Goal: Task Accomplishment & Management: Complete application form

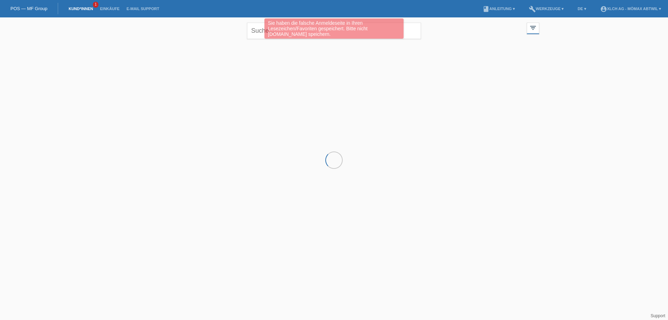
click at [76, 9] on link "Kund*innen" at bounding box center [80, 9] width 31 height 4
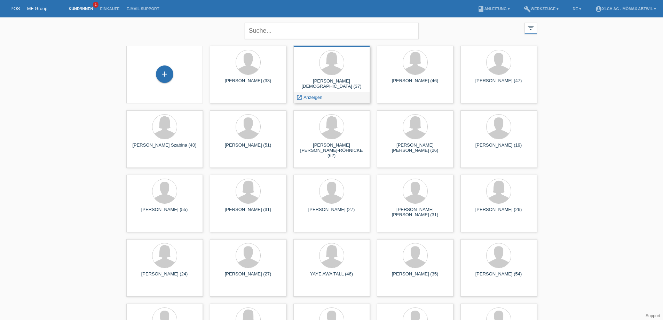
click at [331, 88] on div "Arife Islami (37)" at bounding box center [331, 83] width 65 height 11
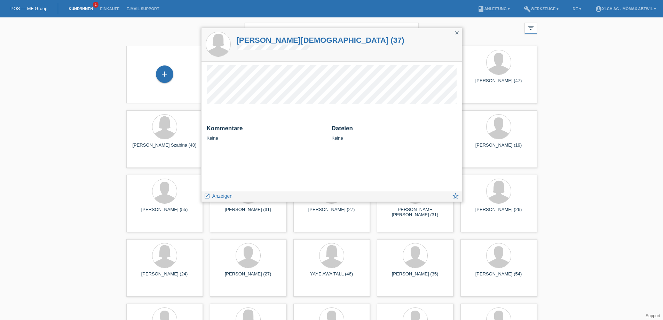
click at [456, 33] on icon "close" at bounding box center [457, 33] width 6 height 6
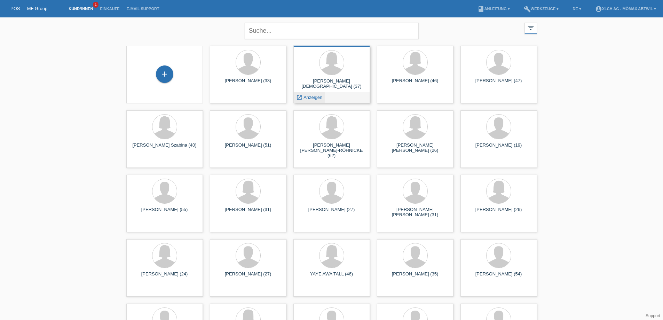
click at [313, 99] on span "Anzeigen" at bounding box center [312, 97] width 19 height 5
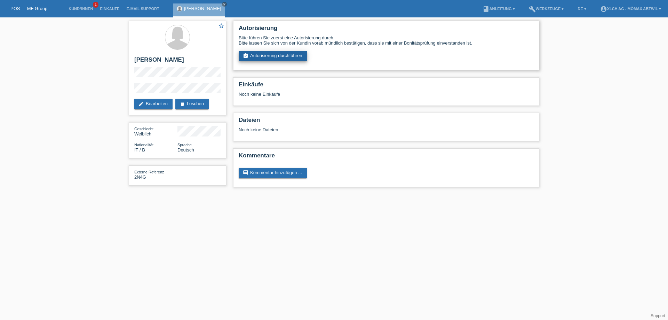
click at [281, 53] on link "assignment_turned_in Autorisierung durchführen" at bounding box center [273, 56] width 69 height 10
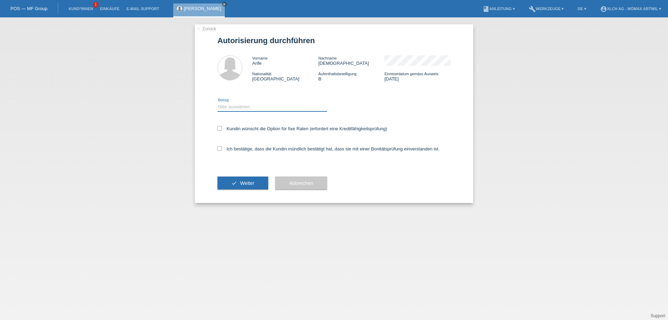
click at [245, 107] on select "Bitte auswählen CHF 1.00 - CHF 499.00 CHF 500.00 - CHF 1'999.00 CHF 2'000.00 - …" at bounding box center [273, 107] width 110 height 8
select select "3"
click at [218, 103] on select "Bitte auswählen CHF 1.00 - CHF 499.00 CHF 500.00 - CHF 1'999.00 CHF 2'000.00 - …" at bounding box center [273, 107] width 110 height 8
click at [220, 148] on icon at bounding box center [220, 148] width 5 height 5
click at [220, 148] on input "Ich bestätige, dass die Kundin mündlich bestätigt hat, dass sie mit einer Bonit…" at bounding box center [220, 148] width 5 height 5
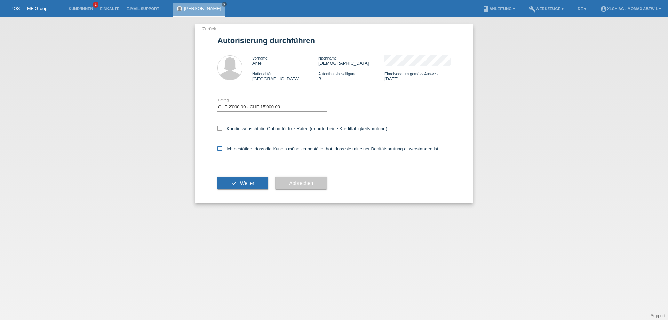
checkbox input "true"
click at [249, 184] on span "Weiter" at bounding box center [247, 183] width 14 height 6
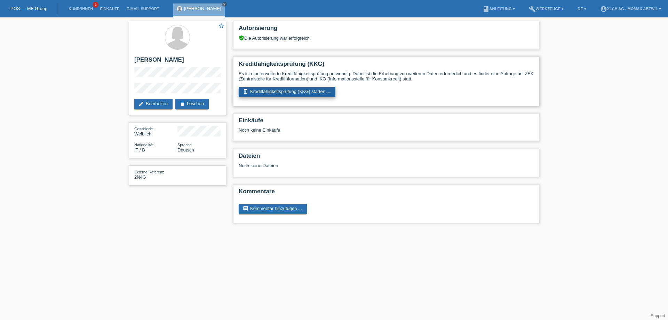
click at [268, 90] on link "perm_device_information Kreditfähigkeitsprüfung (KKG) starten ..." at bounding box center [287, 92] width 97 height 10
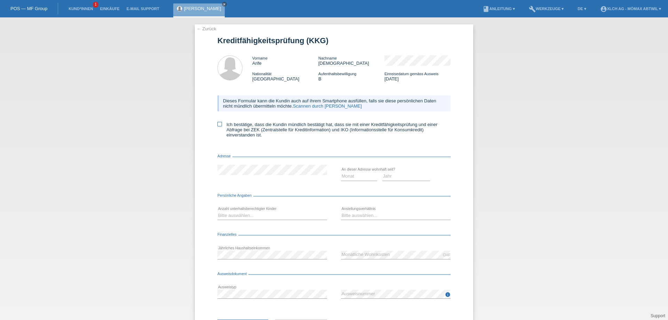
click at [219, 123] on icon at bounding box center [220, 124] width 5 height 5
click at [219, 123] on input "Ich bestätige, dass die Kundin mündlich bestätigt hat, dass sie mit einer Kredi…" at bounding box center [220, 124] width 5 height 5
checkbox input "true"
click at [355, 177] on select "Monat 01 02 03 04 05 06 07 08 09 10" at bounding box center [359, 176] width 36 height 8
select select "01"
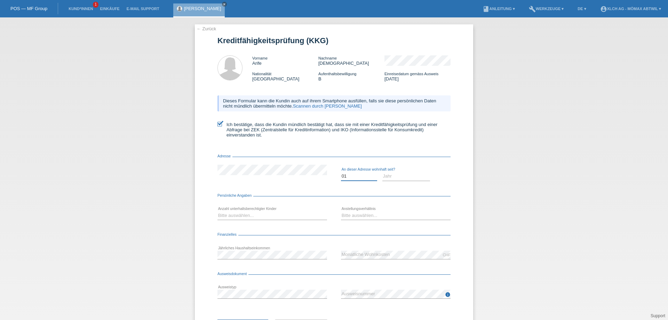
click at [341, 172] on select "Monat 01 02 03 04 05 06 07 08 09 10" at bounding box center [359, 176] width 36 height 8
click at [397, 174] on select "Jahr 2025 2024 2023 2022 2021 2020 2019 2018 2017 2016 2015 2014 2013 2012 2011…" at bounding box center [406, 176] width 48 height 8
select select "2021"
click at [382, 172] on select "Jahr 2025 2024 2023 2022 2021 2020 2019 2018 2017 2016 2015 2014 2013 2012 2011…" at bounding box center [406, 176] width 48 height 8
click at [225, 217] on select "Bitte auswählen... 0 1 2 3 4 5 6 7 8 9" at bounding box center [273, 215] width 110 height 8
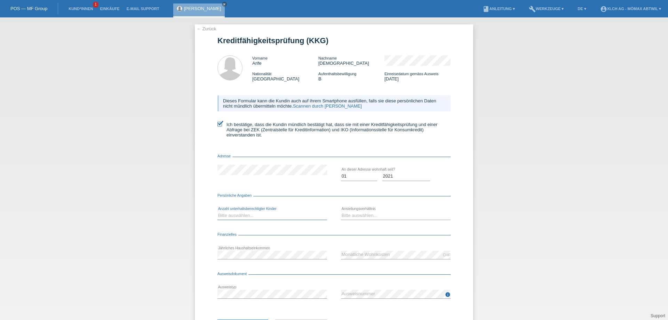
select select "0"
click at [218, 211] on select "Bitte auswählen... 0 1 2 3 4 5 6 7 8 9" at bounding box center [273, 215] width 110 height 8
click at [356, 216] on select "Bitte auswählen... Unbefristet Befristet Lehrling/Student Pensioniert Nicht arb…" at bounding box center [396, 215] width 110 height 8
select select "UNLIMITED"
click at [341, 211] on select "Bitte auswählen... Unbefristet Befristet Lehrling/Student Pensioniert Nicht arb…" at bounding box center [396, 215] width 110 height 8
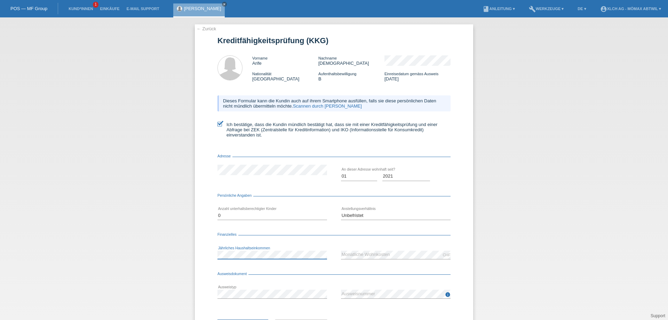
scroll to position [33, 0]
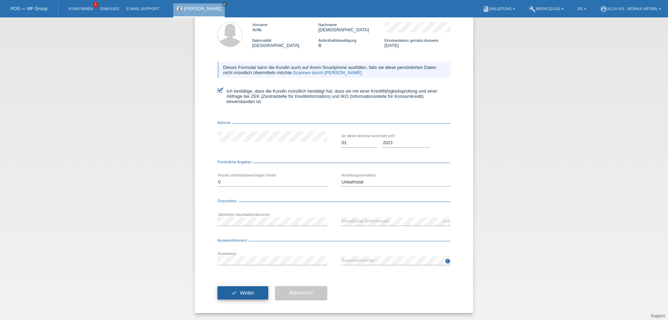
click at [251, 291] on span "Weiter" at bounding box center [247, 293] width 14 height 6
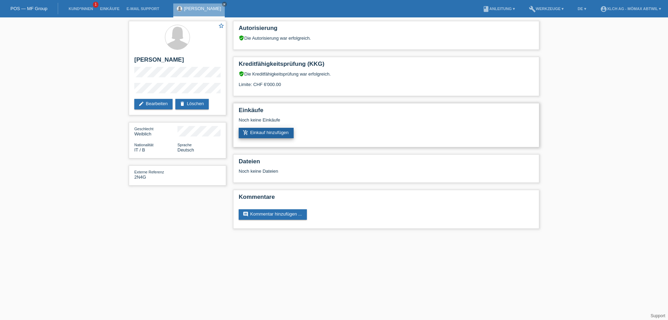
click at [253, 135] on link "add_shopping_cart Einkauf hinzufügen" at bounding box center [266, 133] width 55 height 10
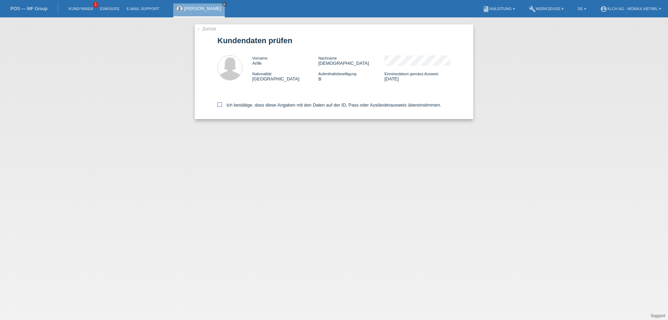
click at [219, 102] on icon at bounding box center [220, 104] width 5 height 5
click at [219, 102] on input "Ich bestätige, dass diese Angaben mit den Daten auf der ID, Pass oder Ausländer…" at bounding box center [220, 104] width 5 height 5
checkbox input "true"
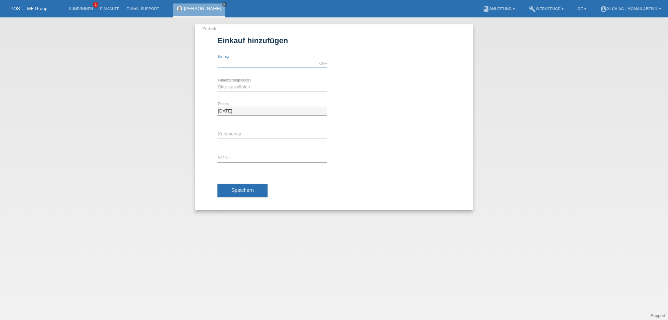
click at [260, 63] on input "text" at bounding box center [273, 63] width 110 height 9
type input "3119.30"
click at [240, 87] on select "Bitte auswählen Kauf auf Rechnung mit Teilzahlungsoption Fixe Raten - Zinsübern…" at bounding box center [273, 87] width 110 height 8
select select "112"
click at [218, 83] on select "Bitte auswählen Kauf auf Rechnung mit Teilzahlungsoption Fixe Raten - Zinsübern…" at bounding box center [273, 87] width 110 height 8
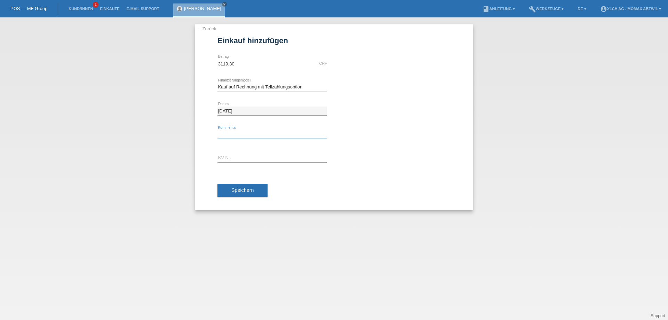
click at [232, 134] on input "text" at bounding box center [273, 134] width 110 height 9
type input "2N4W"
type input "AGNFYU"
click at [235, 190] on span "Speichern" at bounding box center [242, 190] width 22 height 6
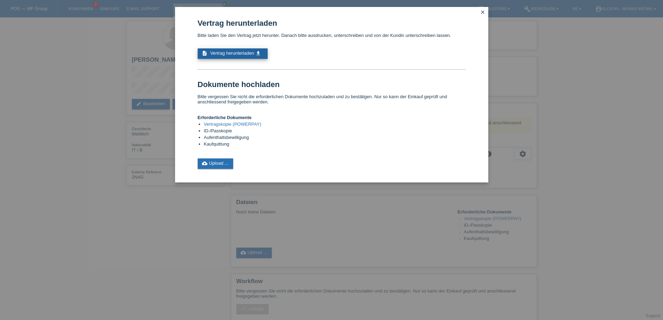
click at [217, 54] on span "Vertrag herunterladen" at bounding box center [232, 52] width 44 height 5
click at [482, 10] on icon "close" at bounding box center [483, 12] width 6 height 6
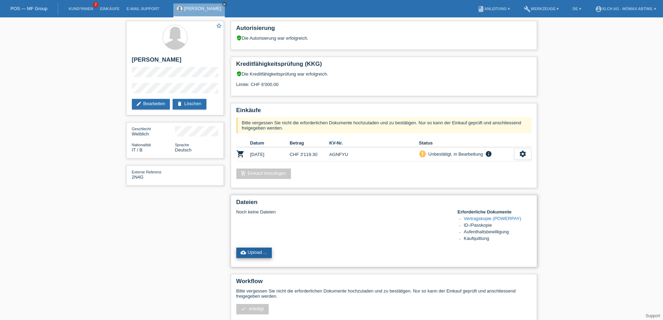
click at [259, 249] on link "cloud_upload Upload ..." at bounding box center [254, 252] width 36 height 10
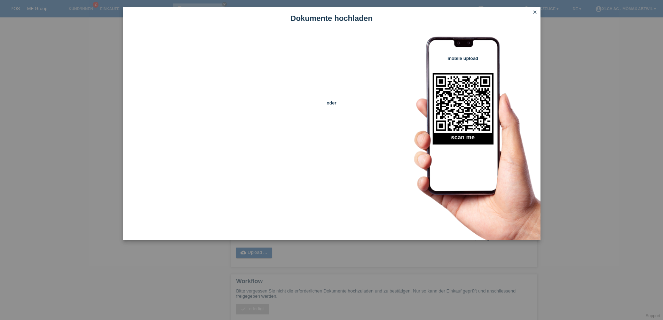
click at [534, 11] on icon "close" at bounding box center [535, 12] width 6 height 6
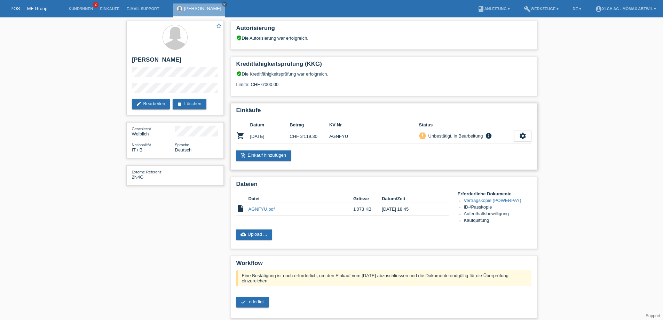
click at [254, 135] on td "[DATE]" at bounding box center [270, 136] width 40 height 14
click at [264, 208] on link "AGNFYU.pdf" at bounding box center [261, 208] width 26 height 5
click at [252, 302] on span "erledigt" at bounding box center [256, 301] width 15 height 5
